Goal: Task Accomplishment & Management: Use online tool/utility

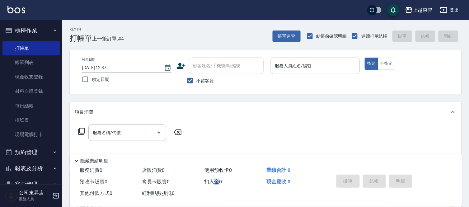
drag, startPoint x: 0, startPoint y: 0, endPoint x: 215, endPoint y: 189, distance: 286.0
click at [215, 189] on div "服務消費 0 店販消費 0 使用預收卡 0 業績合計 0 預收卡販賣 0 會員卡販賣 0 扣入金 0 現金應收 0 其他付款方式 0 紅利點數折抵 0" at bounding box center [198, 182] width 257 height 35
click at [283, 27] on div "Key In 打帳單 上一筆訂單:#4 帳單速查 結帳前確認明細 連續打單結帳 掛單 結帳 明細" at bounding box center [261, 31] width 399 height 23
click at [290, 33] on button "帳單速查" at bounding box center [286, 36] width 28 height 12
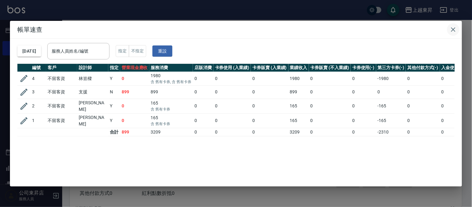
click at [453, 29] on icon "button" at bounding box center [453, 29] width 4 height 4
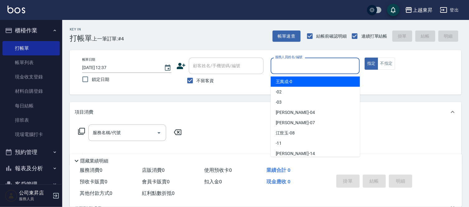
click at [294, 64] on input "服務人員姓名/編號" at bounding box center [315, 65] width 84 height 11
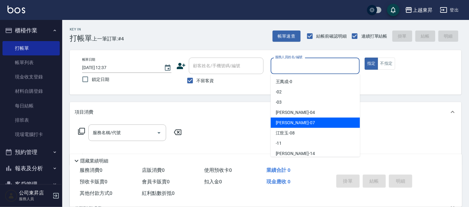
click at [279, 123] on span "[PERSON_NAME] -07" at bounding box center [295, 122] width 39 height 7
type input "榮松-07"
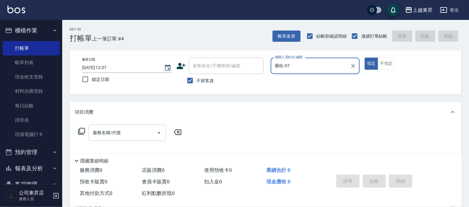
click at [103, 132] on input "服務名稱/代號" at bounding box center [122, 132] width 63 height 11
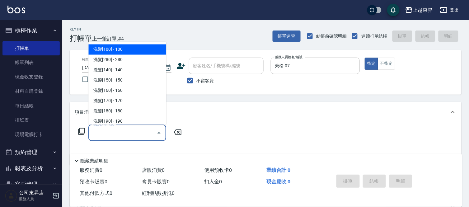
click at [126, 48] on span "洗髮[100] - 100" at bounding box center [127, 49] width 78 height 10
type input "洗髮[100](201)"
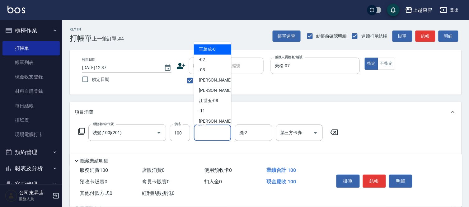
click at [206, 132] on input "洗-1" at bounding box center [213, 132] width 32 height 11
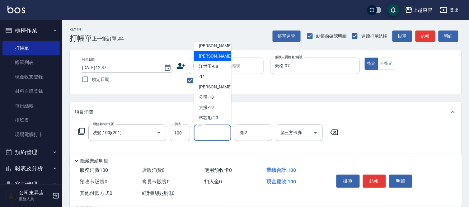
scroll to position [69, 0]
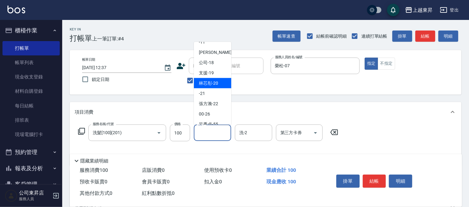
click at [210, 81] on span "林芯彤 -20" at bounding box center [208, 83] width 19 height 7
type input "林芯彤-20"
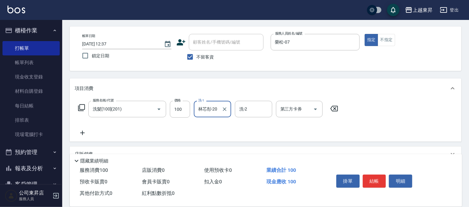
scroll to position [35, 0]
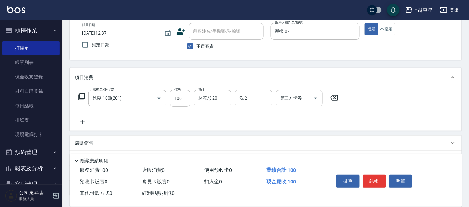
click at [81, 123] on icon at bounding box center [83, 121] width 16 height 7
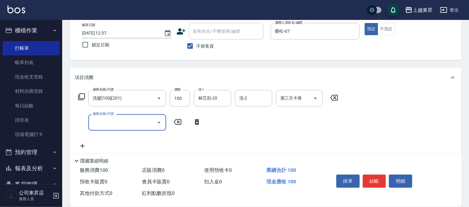
click at [121, 122] on input "服務名稱/代號" at bounding box center [122, 122] width 63 height 11
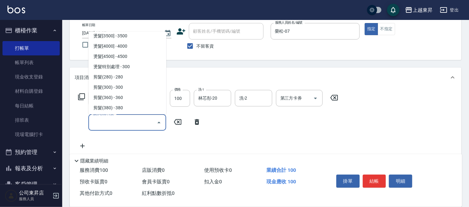
scroll to position [415, 0]
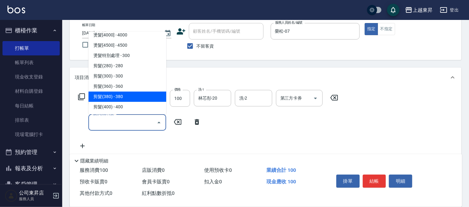
click at [124, 96] on span "剪髮(380) - 380" at bounding box center [127, 96] width 78 height 10
type input "剪髮(380)(404)"
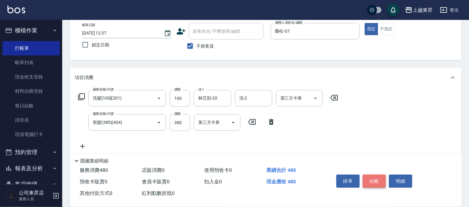
click at [373, 179] on button "結帳" at bounding box center [374, 180] width 23 height 13
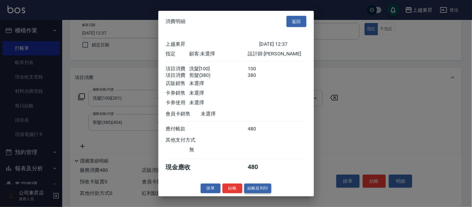
click at [262, 191] on button "結帳並列印" at bounding box center [257, 188] width 27 height 10
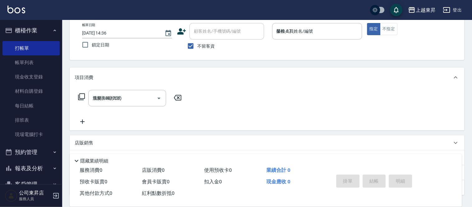
type input "[DATE] 14:36"
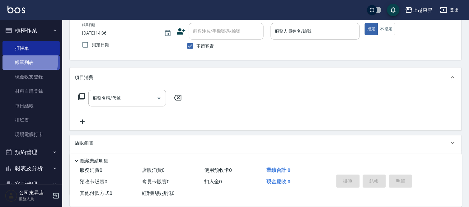
click at [24, 61] on link "帳單列表" at bounding box center [30, 62] width 57 height 14
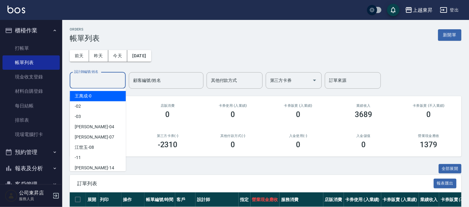
click at [78, 79] on input "設計師編號/姓名" at bounding box center [97, 80] width 50 height 11
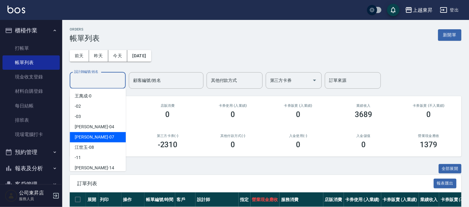
click at [80, 134] on span "[PERSON_NAME] -07" at bounding box center [94, 137] width 39 height 7
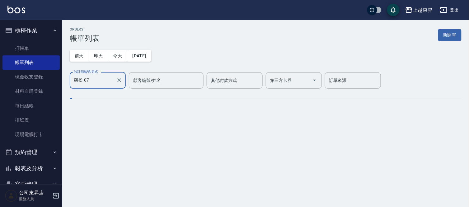
type input "榮松-07"
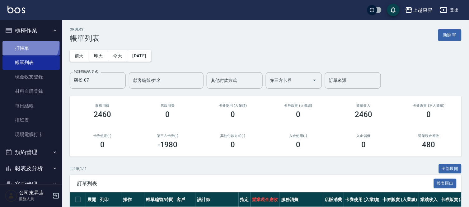
click at [26, 43] on link "打帳單" at bounding box center [30, 48] width 57 height 14
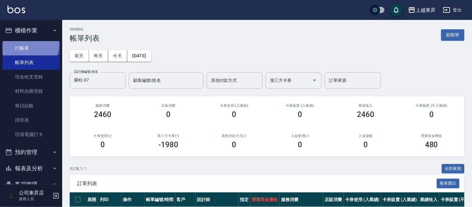
click at [26, 43] on link "打帳單" at bounding box center [30, 48] width 57 height 14
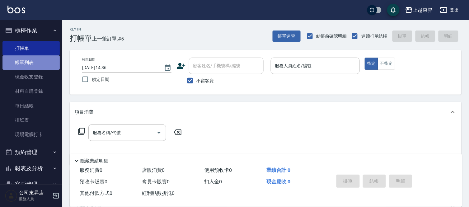
click at [42, 61] on link "帳單列表" at bounding box center [30, 62] width 57 height 14
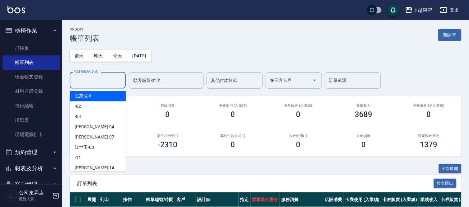
click at [85, 81] on input "設計師編號/姓名" at bounding box center [97, 80] width 50 height 11
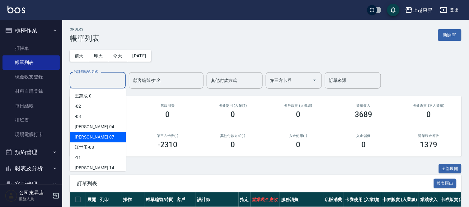
click at [99, 137] on div "[PERSON_NAME] -07" at bounding box center [98, 137] width 56 height 10
type input "榮松-07"
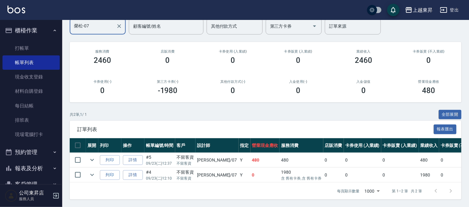
scroll to position [59, 0]
click at [41, 45] on link "打帳單" at bounding box center [30, 48] width 57 height 14
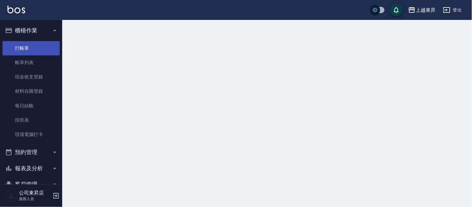
click at [41, 45] on link "打帳單" at bounding box center [30, 48] width 57 height 14
